Goal: Task Accomplishment & Management: Complete application form

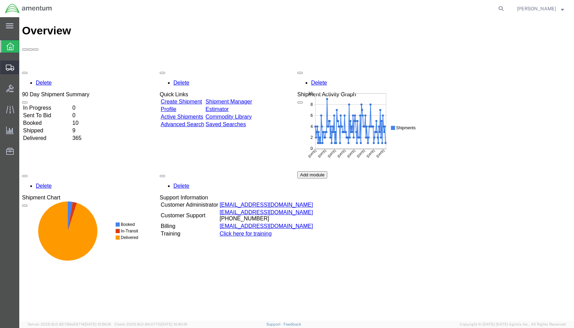
click at [0, 0] on span "Shipment Manager" at bounding box center [0, 0] width 0 height 0
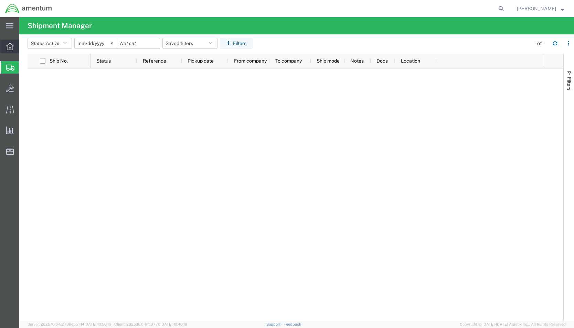
click at [7, 47] on icon at bounding box center [10, 47] width 8 height 8
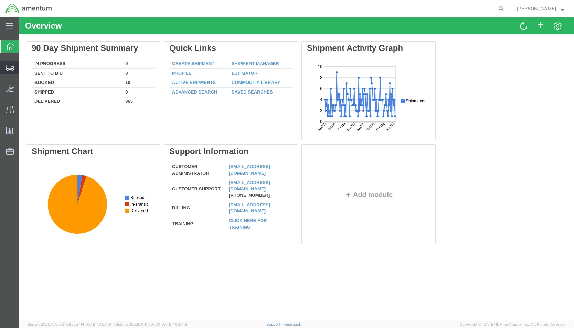
click at [0, 0] on span "Shipment Manager" at bounding box center [0, 0] width 0 height 0
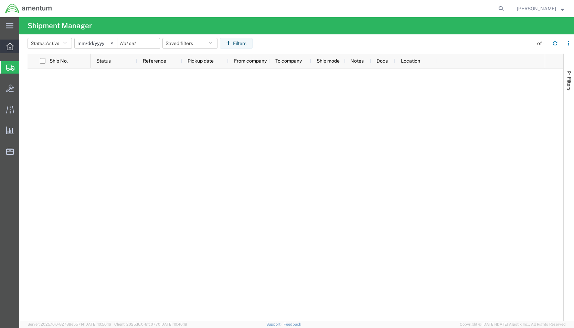
click at [12, 44] on icon at bounding box center [10, 47] width 8 height 8
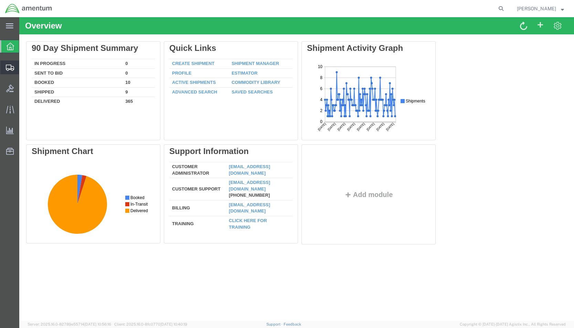
click at [9, 65] on icon at bounding box center [10, 68] width 8 height 6
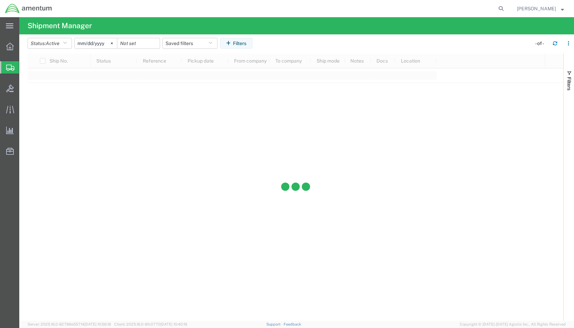
click at [0, 0] on span "Shipment Manager" at bounding box center [0, 0] width 0 height 0
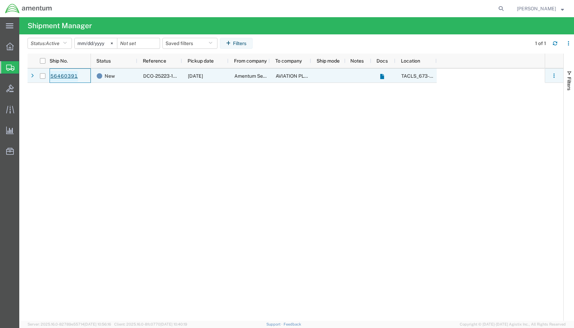
click at [69, 74] on link "56460391" at bounding box center [64, 76] width 28 height 11
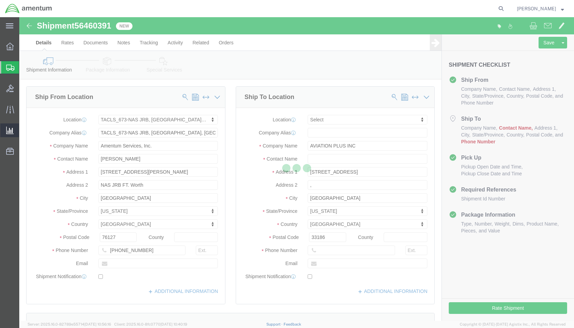
select select "42735"
select select
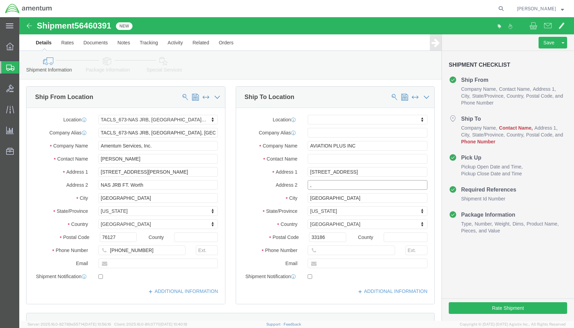
click input ","
click input "text"
type input "[PHONE_NUMBER]"
click div "Location My Profile Location [PHONE_NUMBER] [PHONE_NUMBER] [PHONE_NUMBER] [PHON…"
click input "text"
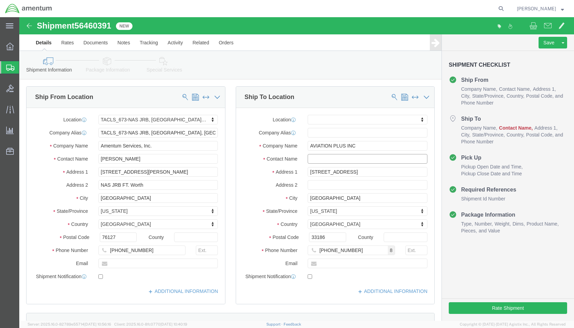
type input "c"
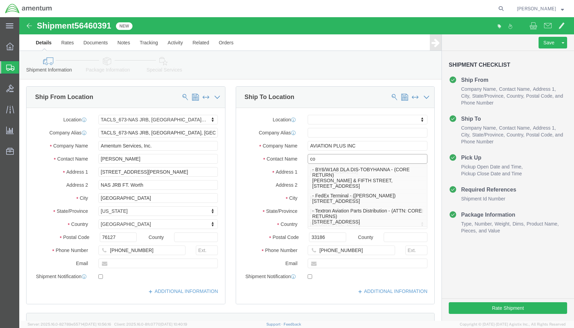
type input "c"
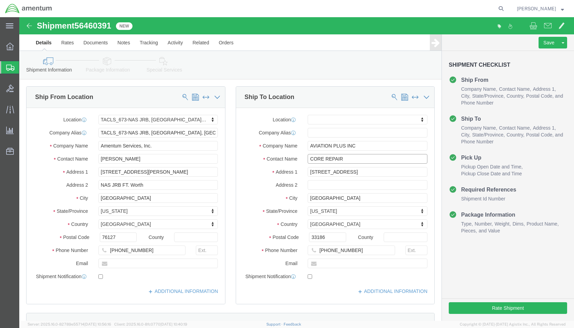
type input "CORE REPAIR"
click div "Location My Profile Location [PHONE_NUMBER] [PHONE_NUMBER] [PHONE_NUMBER] [PHON…"
click button "Rate Shipment"
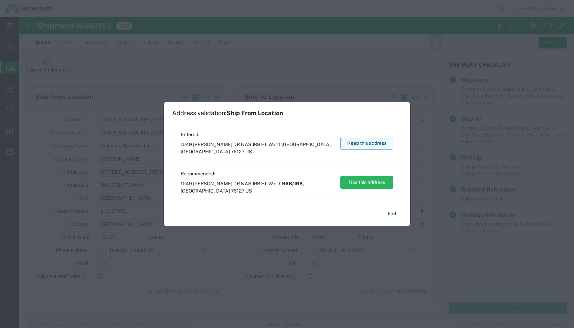
click at [381, 144] on button "Keep this address" at bounding box center [366, 143] width 53 height 13
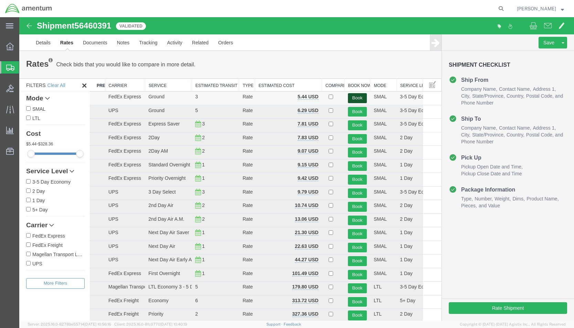
click at [355, 97] on button "Book" at bounding box center [357, 98] width 19 height 10
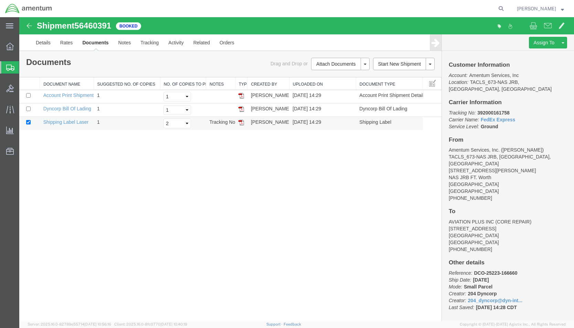
click at [242, 122] on img at bounding box center [241, 123] width 6 height 6
click at [44, 41] on link "Details" at bounding box center [43, 42] width 24 height 17
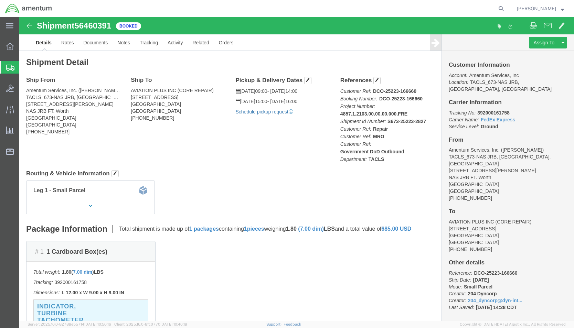
click link "Schedule pickup request"
click at [10, 46] on icon at bounding box center [10, 47] width 8 height 8
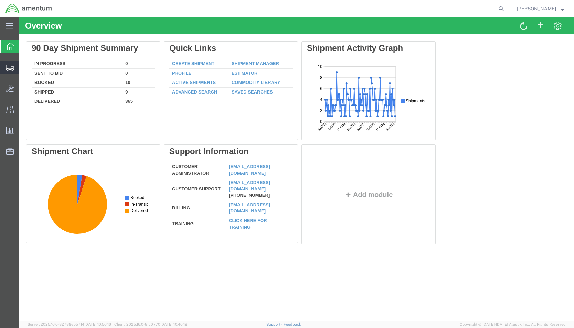
click at [0, 0] on span "Shipment Manager" at bounding box center [0, 0] width 0 height 0
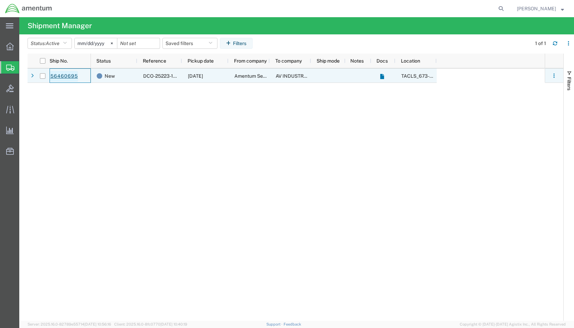
click at [68, 74] on link "56460695" at bounding box center [64, 76] width 28 height 11
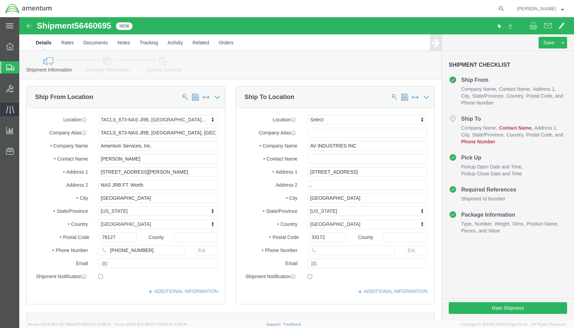
select select "42735"
select select
click input ","
click input "text"
type input "[PHONE_NUMBER]"
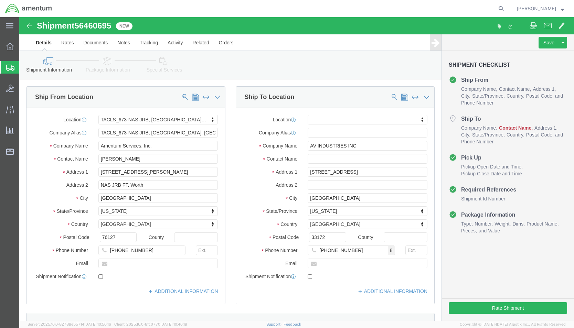
click label "City"
click input "text"
type input "c"
type input "CORE REPAIR"
click div "Location My Profile Location [PHONE_NUMBER] [PHONE_NUMBER] [PHONE_NUMBER] [PHON…"
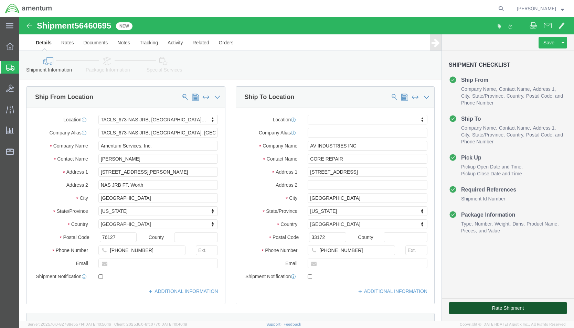
click button "Rate Shipment"
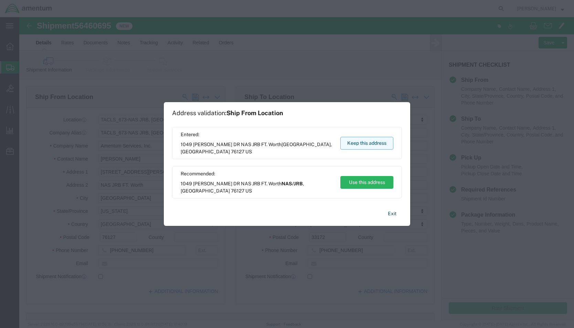
click at [351, 140] on button "Keep this address" at bounding box center [366, 143] width 53 height 13
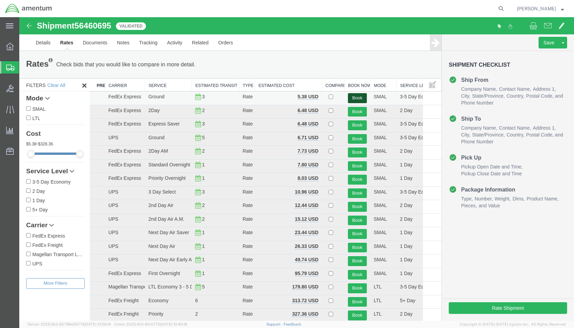
click at [351, 97] on button "Book" at bounding box center [357, 98] width 19 height 10
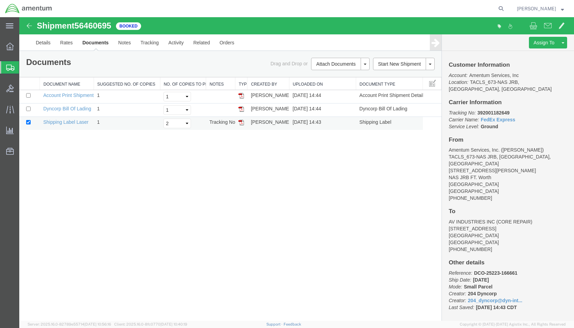
click at [241, 121] on img at bounding box center [241, 123] width 6 height 6
